Goal: Task Accomplishment & Management: Manage account settings

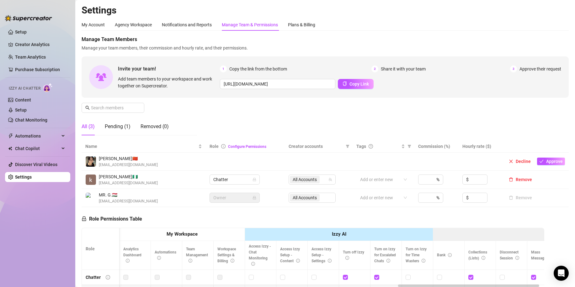
scroll to position [0, 1024]
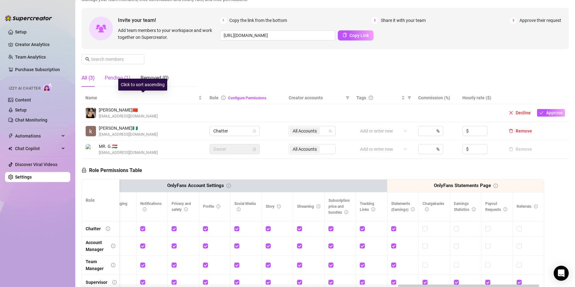
click at [123, 78] on div "Pending (1)" at bounding box center [118, 78] width 26 height 8
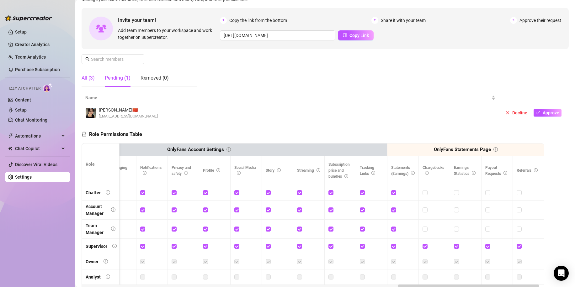
click at [83, 76] on div "All (3)" at bounding box center [88, 78] width 13 height 8
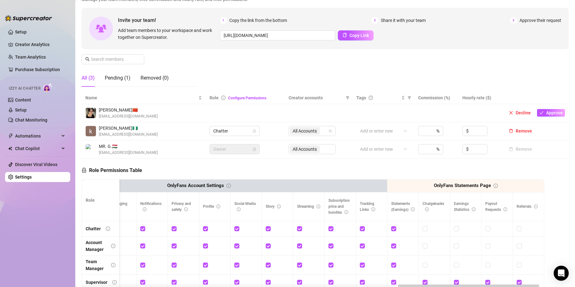
click at [89, 80] on div "All (3)" at bounding box center [88, 78] width 13 height 8
drag, startPoint x: 125, startPoint y: 110, endPoint x: 97, endPoint y: 108, distance: 28.3
click at [97, 108] on div "[PERSON_NAME] 🇨🇳 [EMAIL_ADDRESS][DOMAIN_NAME]" at bounding box center [121, 113] width 72 height 13
click at [128, 110] on span "[PERSON_NAME] 🇨🇳" at bounding box center [128, 110] width 59 height 7
click at [112, 77] on div "Pending (1)" at bounding box center [118, 78] width 26 height 8
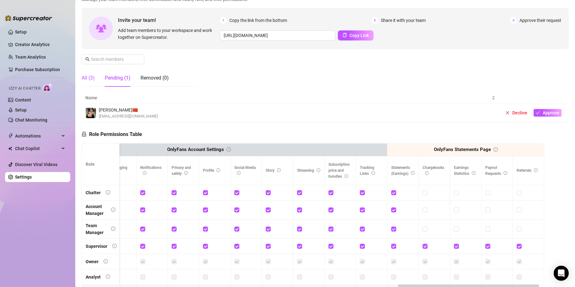
click at [93, 79] on div "All (3)" at bounding box center [88, 78] width 13 height 8
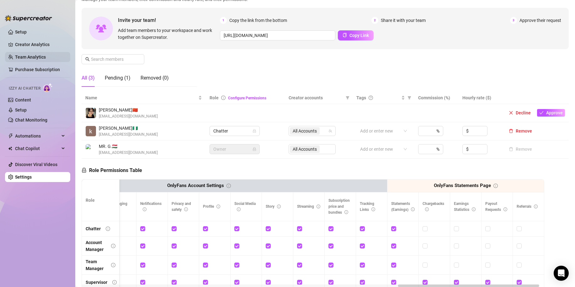
click at [30, 55] on link "Team Analytics" at bounding box center [30, 57] width 31 height 5
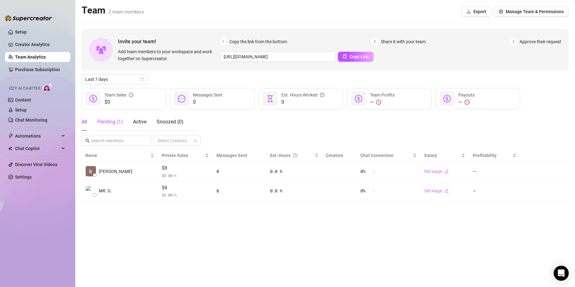
click at [118, 124] on div "Pending ( 1 )" at bounding box center [110, 122] width 26 height 8
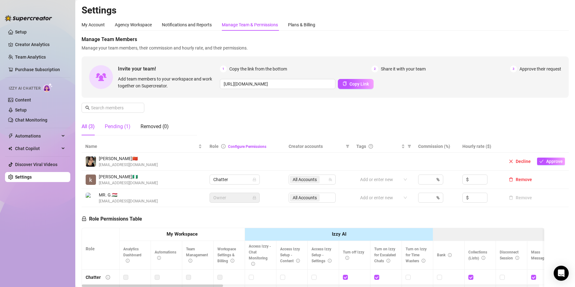
click at [126, 127] on div "Pending (1)" at bounding box center [118, 127] width 26 height 8
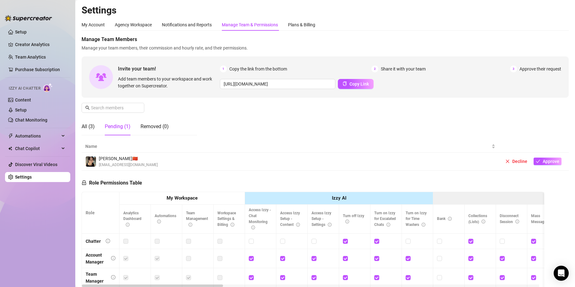
click at [127, 130] on div "Pending (1)" at bounding box center [118, 127] width 26 height 8
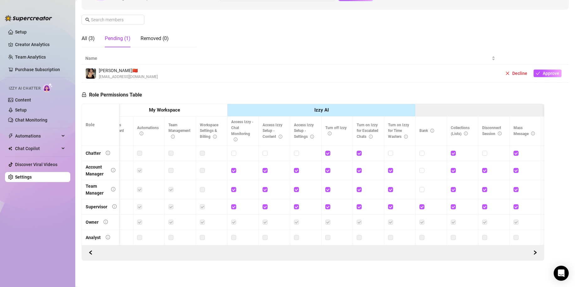
scroll to position [0, 16]
click at [110, 36] on div "Pending (1)" at bounding box center [118, 39] width 26 height 8
click at [99, 36] on div "All (3) Pending (1) Removed (0)" at bounding box center [125, 39] width 87 height 18
click at [93, 35] on div "All (3)" at bounding box center [88, 39] width 13 height 8
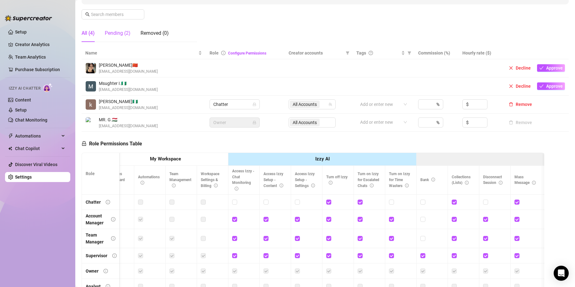
click at [111, 34] on div "Pending (2)" at bounding box center [118, 33] width 26 height 8
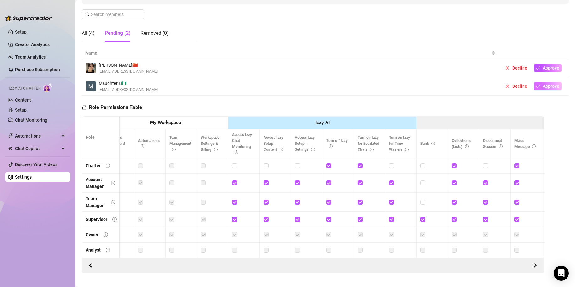
click at [546, 87] on span "Approve" at bounding box center [551, 86] width 17 height 5
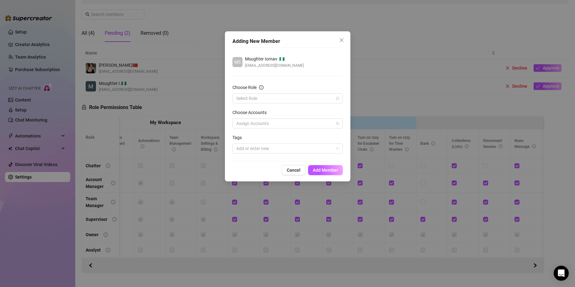
click at [262, 92] on div "Choose Role" at bounding box center [288, 88] width 110 height 9
click at [264, 96] on input "Choose Role" at bounding box center [284, 98] width 97 height 9
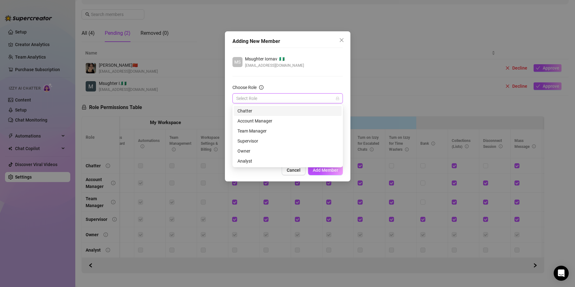
click at [267, 110] on div "Chatter" at bounding box center [288, 111] width 100 height 7
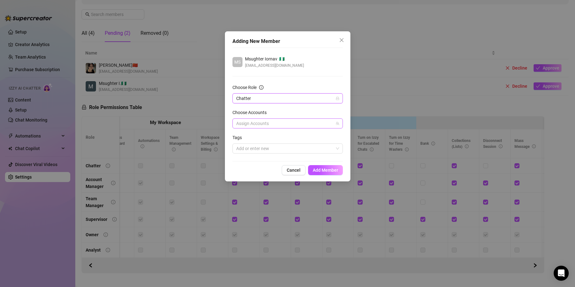
click at [269, 120] on div at bounding box center [284, 123] width 101 height 9
click at [270, 121] on div at bounding box center [284, 123] width 101 height 9
click at [264, 137] on span "Select all" at bounding box center [255, 136] width 22 height 7
click at [244, 137] on input "Select all" at bounding box center [241, 136] width 4 height 4
checkbox input "true"
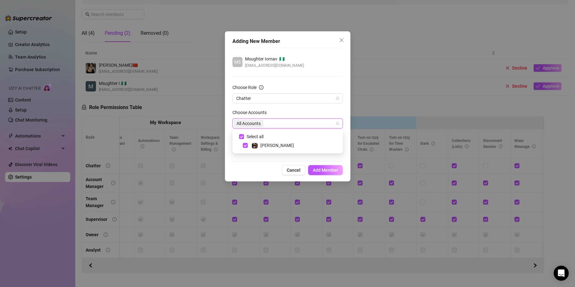
click at [265, 119] on div "All Accounts" at bounding box center [288, 124] width 110 height 10
click at [274, 108] on form "Choose Role Chatter Choose Accounts 39059282 All Accounts Tags Add or enter new" at bounding box center [288, 119] width 110 height 70
click at [270, 136] on div "Tags" at bounding box center [288, 138] width 110 height 9
click at [270, 145] on div at bounding box center [284, 148] width 101 height 9
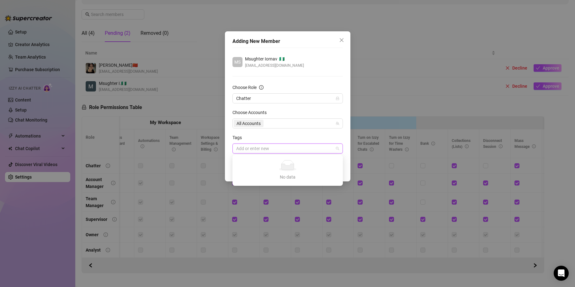
click at [319, 134] on form "Choose Role Chatter Choose Accounts All Accounts Tags Add or enter new" at bounding box center [288, 119] width 110 height 70
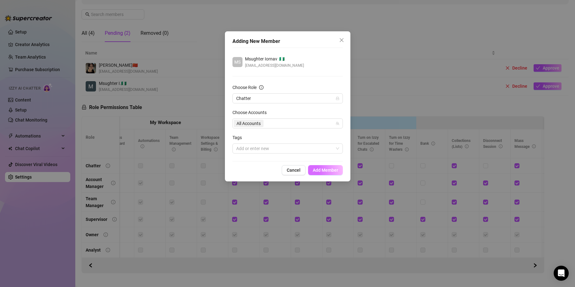
click at [332, 169] on span "Add Member" at bounding box center [325, 170] width 25 height 5
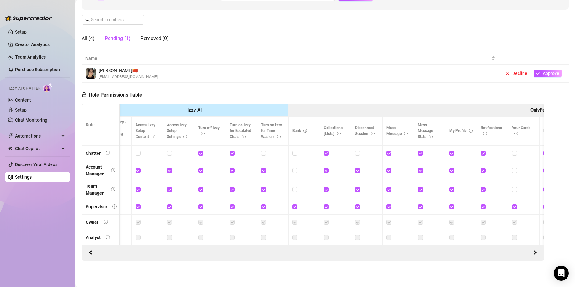
scroll to position [0, 236]
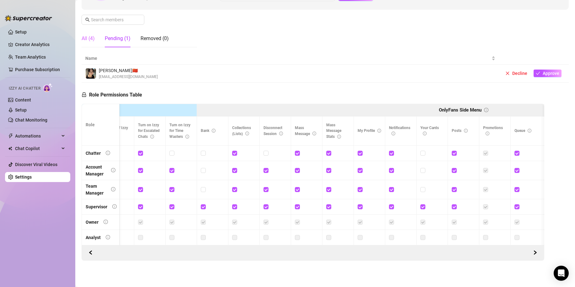
click at [94, 39] on div "All (4)" at bounding box center [88, 39] width 13 height 18
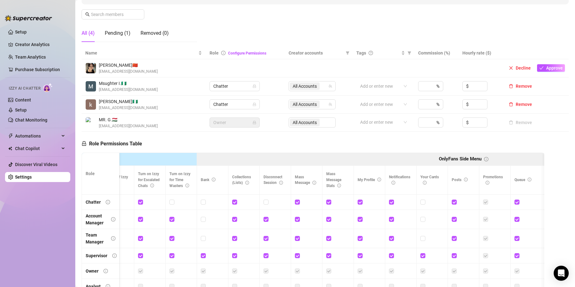
click at [115, 101] on span "[PERSON_NAME] 🇳🇬" at bounding box center [128, 101] width 59 height 7
click at [46, 51] on ul "Setup Creator Analytics Team Analytics Purchase Subscription Izzy AI Chatter Co…" at bounding box center [37, 151] width 65 height 255
click at [46, 55] on link "Team Analytics" at bounding box center [30, 57] width 31 height 5
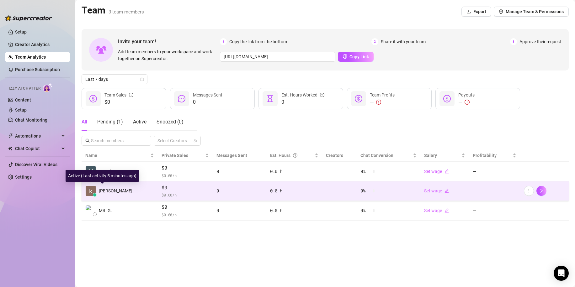
click at [118, 192] on span "[PERSON_NAME]" at bounding box center [116, 191] width 34 height 7
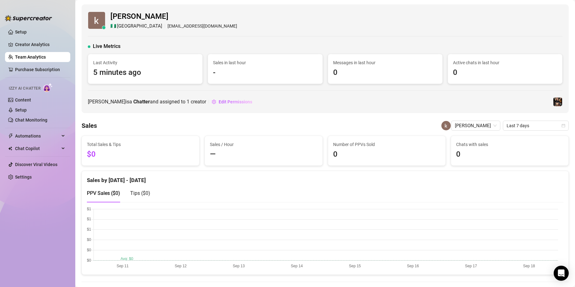
click at [147, 17] on span "[PERSON_NAME]" at bounding box center [173, 17] width 127 height 12
